Goal: Task Accomplishment & Management: Manage account settings

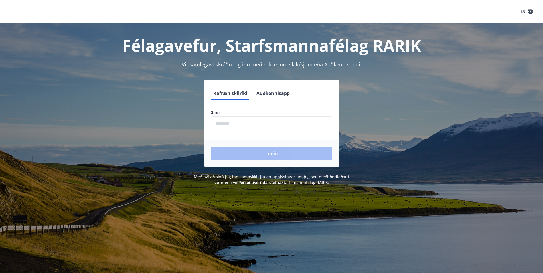
click at [241, 124] on input "phone" at bounding box center [271, 123] width 121 height 14
type input "********"
click at [250, 151] on button "Login" at bounding box center [271, 153] width 121 height 14
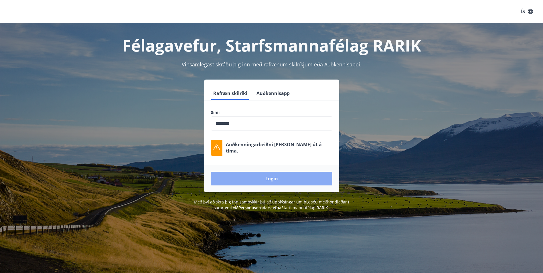
click at [294, 180] on button "Login" at bounding box center [271, 179] width 121 height 14
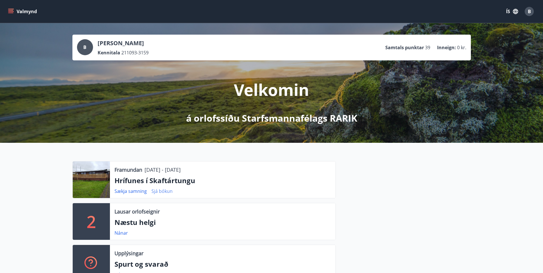
click at [158, 190] on link "Sjá bókun" at bounding box center [161, 191] width 21 height 6
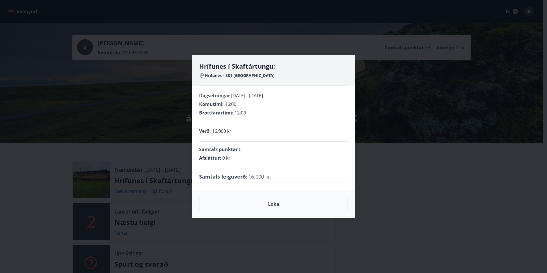
click at [172, 122] on div "Hrífunes í Skaftártungu: Hrífunes - 881 [GEOGRAPHIC_DATA] Dagsetningar [DATE] -…" at bounding box center [273, 136] width 547 height 273
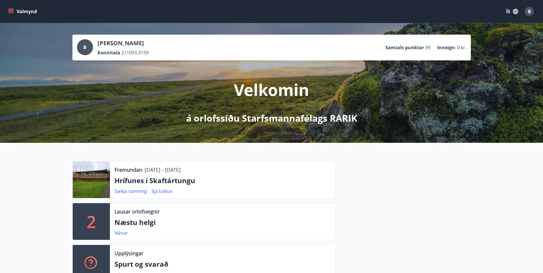
click at [15, 11] on button "Valmynd" at bounding box center [23, 11] width 32 height 10
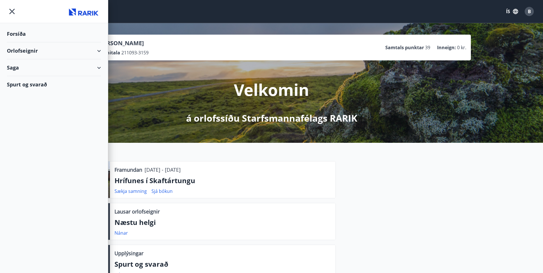
click at [54, 49] on div "Orlofseignir" at bounding box center [54, 50] width 94 height 17
click at [28, 76] on div "Bókunardagatal" at bounding box center [53, 77] width 85 height 12
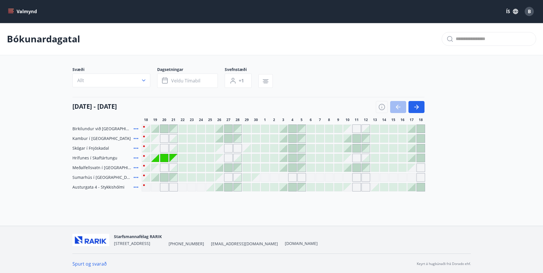
click at [173, 157] on div at bounding box center [173, 158] width 8 height 8
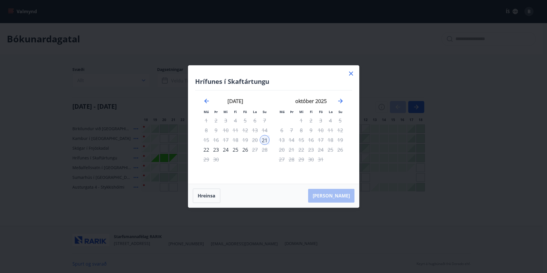
click at [349, 72] on icon at bounding box center [351, 73] width 7 height 7
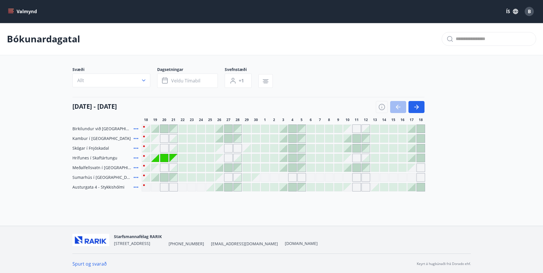
click at [221, 160] on div "Gráir dagar eru ekki bókanlegir" at bounding box center [219, 158] width 8 height 8
click at [228, 159] on div "Gráir dagar eru ekki bókanlegir" at bounding box center [228, 158] width 9 height 9
click at [236, 158] on div at bounding box center [237, 158] width 8 height 8
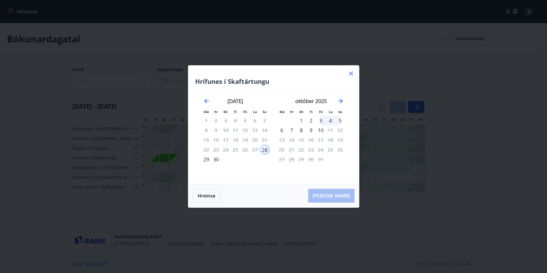
click at [352, 74] on icon at bounding box center [351, 74] width 4 height 4
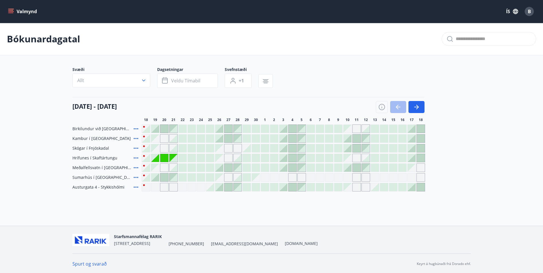
click at [157, 161] on div "Gráir dagar eru ekki bókanlegir" at bounding box center [155, 158] width 8 height 8
click at [157, 159] on div "Gráir dagar eru ekki bókanlegir" at bounding box center [155, 158] width 8 height 8
click at [163, 158] on div "Gráir dagar eru ekki bókanlegir" at bounding box center [164, 158] width 8 height 8
click at [10, 9] on icon "menu" at bounding box center [11, 9] width 6 height 1
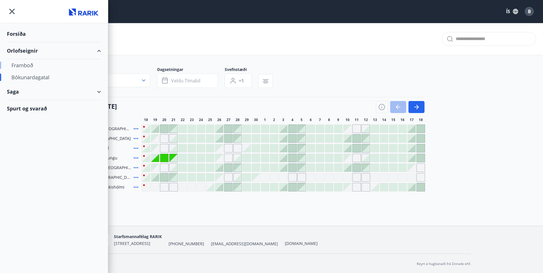
click at [32, 65] on div "Framboð" at bounding box center [53, 65] width 85 height 12
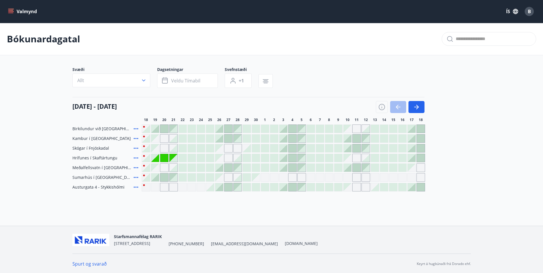
click at [15, 8] on button "Valmynd" at bounding box center [23, 11] width 32 height 10
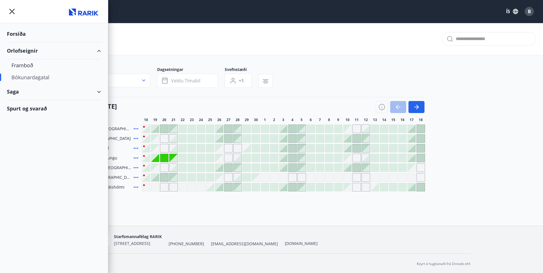
click at [44, 93] on div "Saga" at bounding box center [54, 91] width 94 height 17
click at [33, 108] on div "Bókanir" at bounding box center [53, 106] width 85 height 12
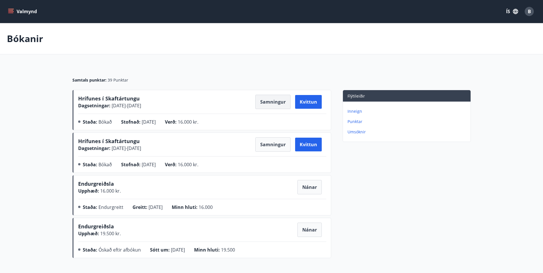
click at [274, 106] on button "Samningur" at bounding box center [272, 102] width 35 height 14
click at [0, 59] on main "Bókanir Samtals punktar : 39 Punktar Hrífunes í Skaftártungu Dagsetningar : [DA…" at bounding box center [271, 141] width 543 height 237
